Goal: Go to known website: Access a specific website the user already knows

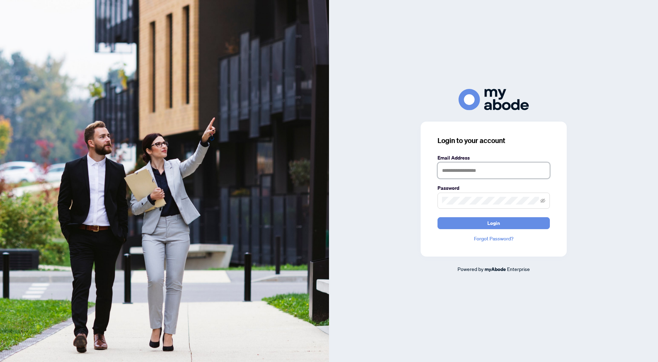
click at [481, 168] on input "text" at bounding box center [493, 170] width 112 height 16
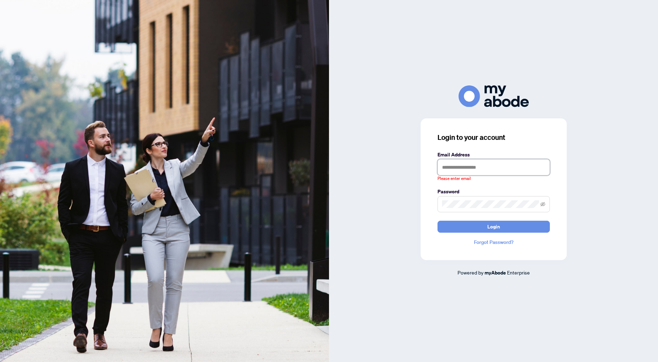
type input "**********"
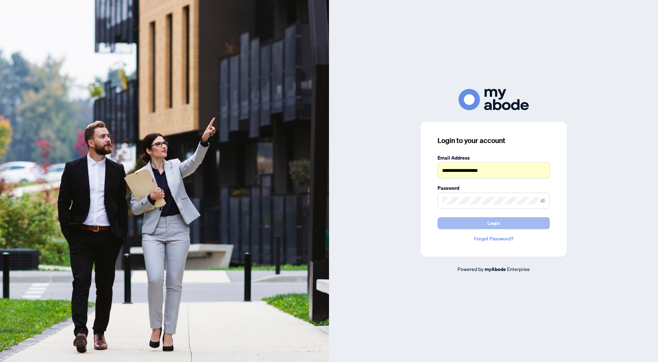
click at [488, 225] on span "Login" at bounding box center [493, 222] width 13 height 11
